Goal: Book appointment/travel/reservation

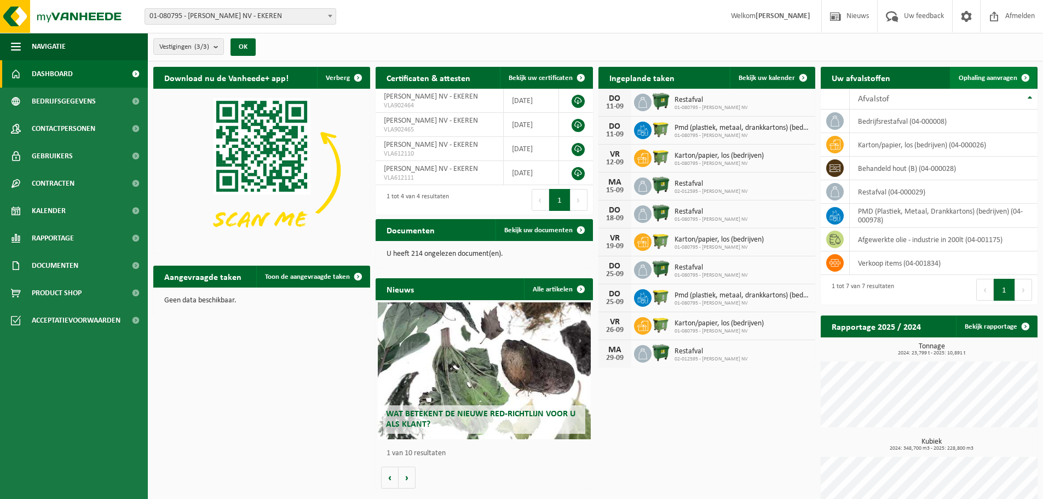
click at [999, 79] on span "Ophaling aanvragen" at bounding box center [988, 77] width 59 height 7
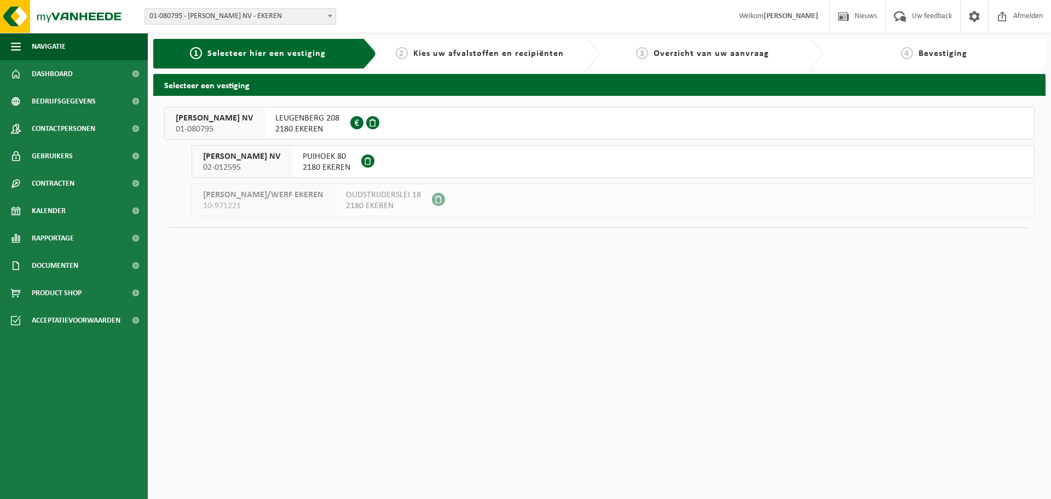
click at [219, 118] on span "DANNY LAURYSSENS NV" at bounding box center [214, 118] width 77 height 11
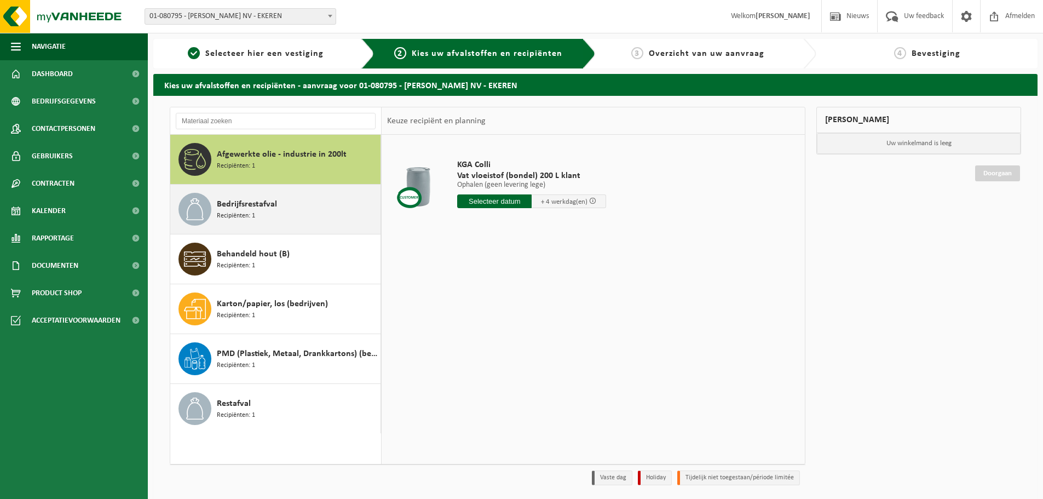
click at [258, 223] on div "Bedrijfsrestafval Recipiënten: 1" at bounding box center [297, 209] width 161 height 33
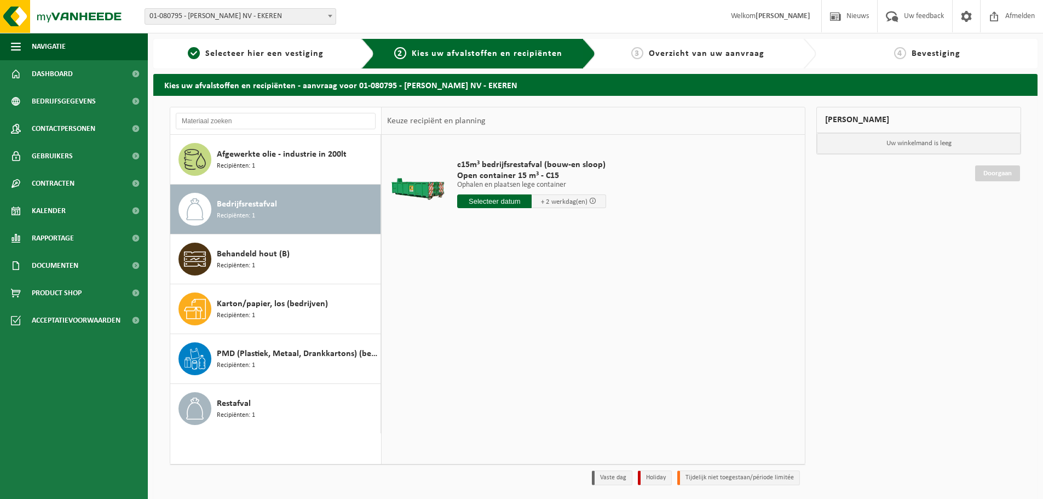
click at [485, 203] on input "text" at bounding box center [494, 201] width 74 height 14
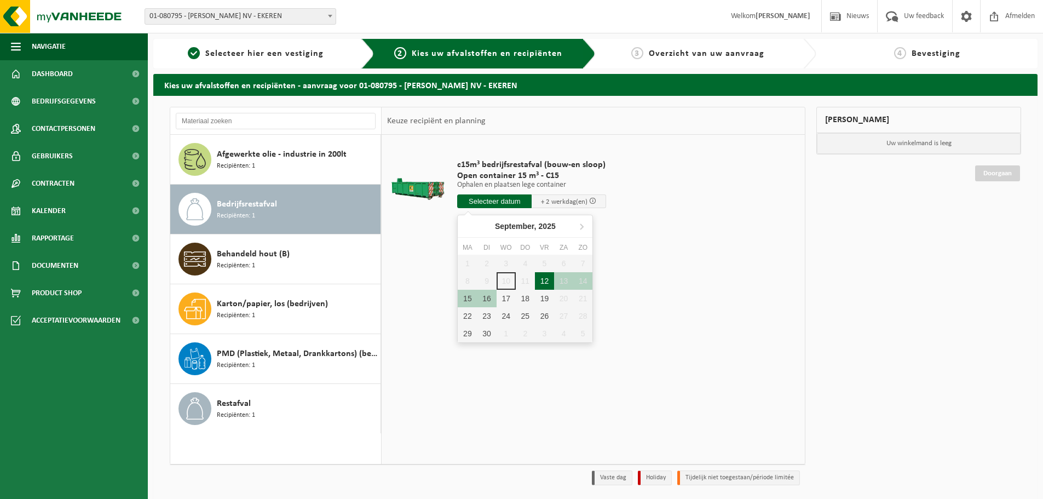
click at [544, 282] on div "12" at bounding box center [544, 281] width 19 height 18
type input "Van [DATE]"
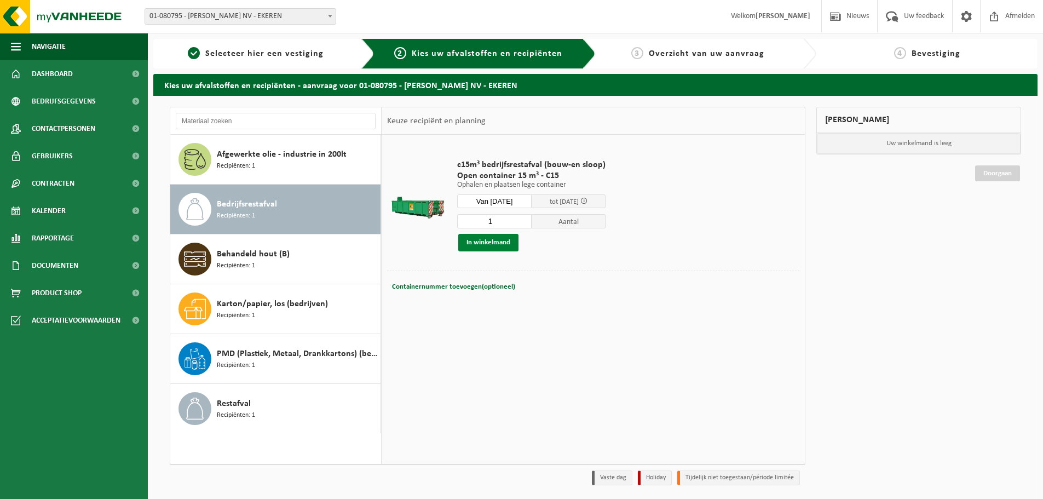
click at [491, 243] on button "In winkelmand" at bounding box center [488, 243] width 60 height 18
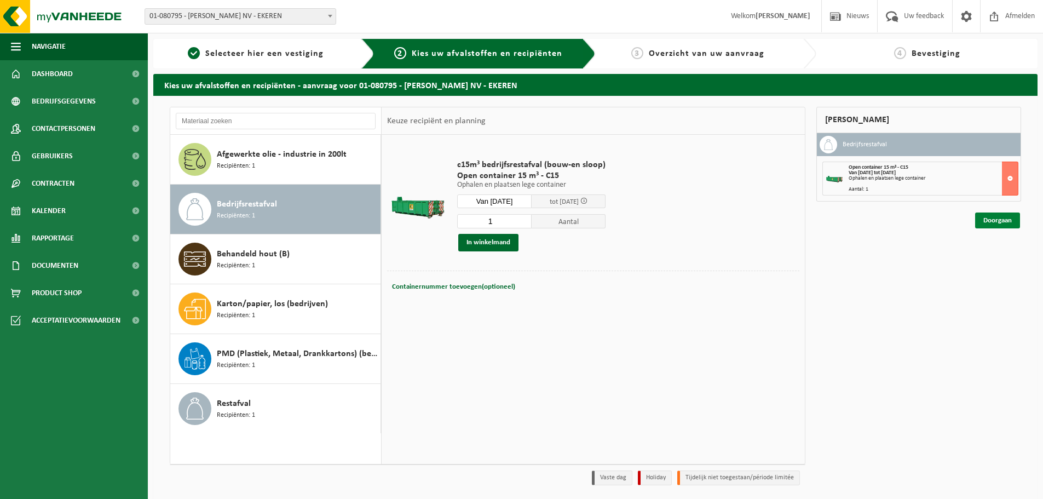
click at [992, 222] on link "Doorgaan" at bounding box center [997, 220] width 45 height 16
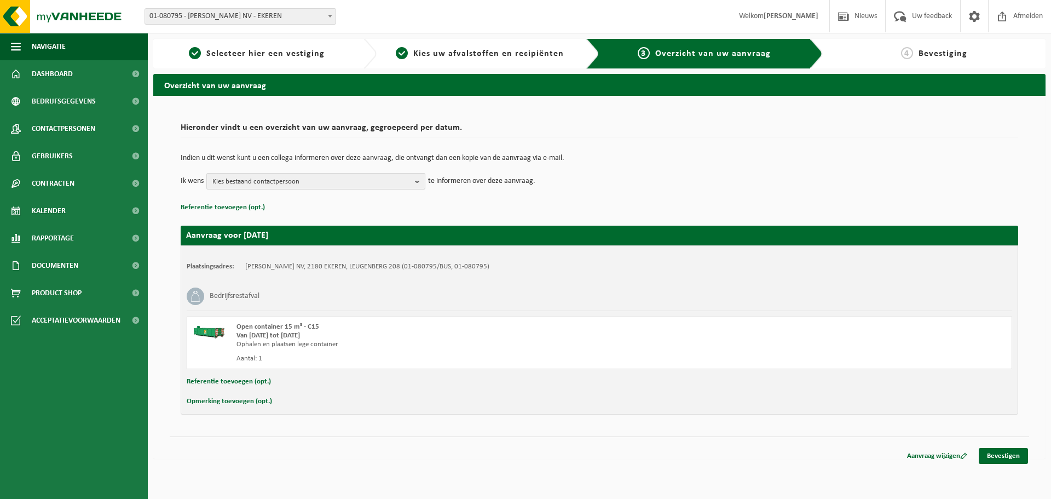
click at [413, 174] on button "Kies bestaand contactpersoon" at bounding box center [315, 181] width 219 height 16
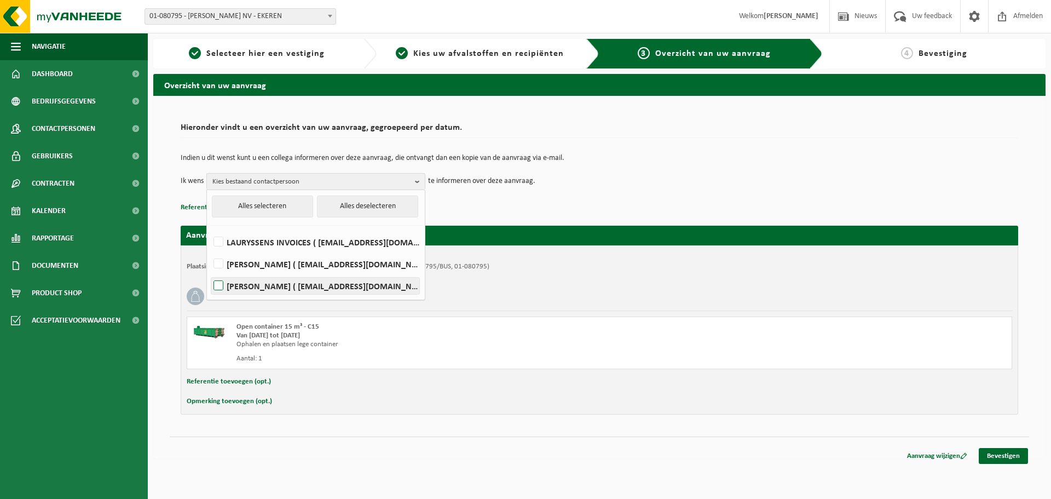
click at [269, 279] on label "Jos Kortleven ( jos@lauryssens.be )" at bounding box center [315, 286] width 208 height 16
click at [210, 272] on input "Jos Kortleven ( jos@lauryssens.be )" at bounding box center [209, 272] width 1 height 1
checkbox input "true"
click at [858, 388] on div "Referentie toevoegen (opt.)" at bounding box center [600, 382] width 826 height 14
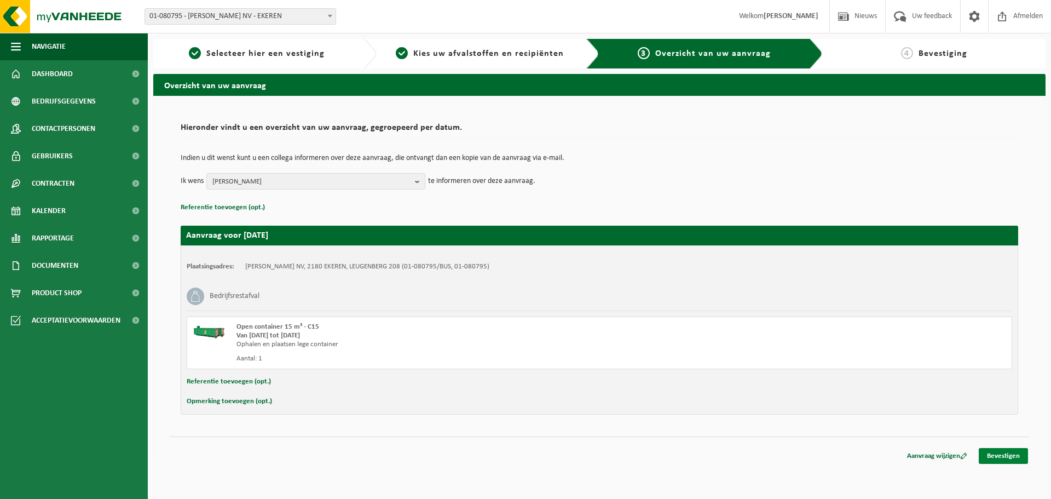
click at [1013, 457] on link "Bevestigen" at bounding box center [1003, 456] width 49 height 16
click at [1002, 457] on link "Bevestigen" at bounding box center [1003, 456] width 49 height 16
click at [285, 347] on div "Ophalen en plaatsen lege container" at bounding box center [440, 344] width 407 height 9
